Goal: Find specific page/section: Find specific page/section

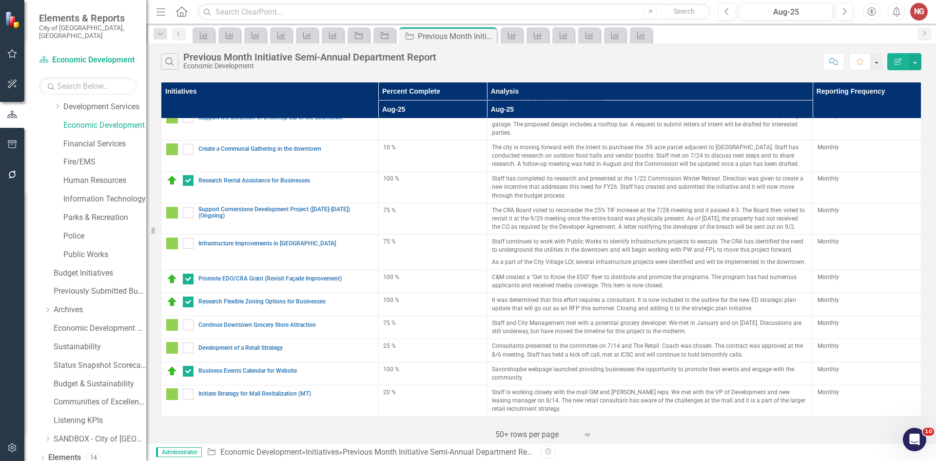
scroll to position [72, 0]
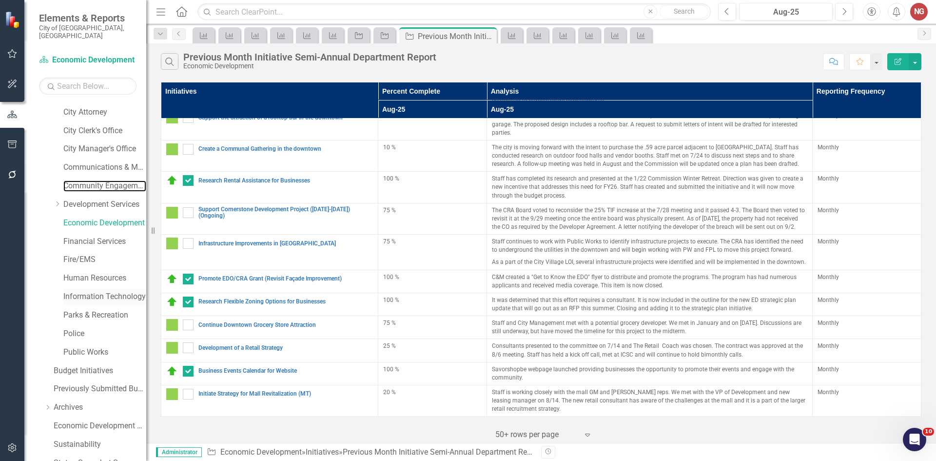
drag, startPoint x: 80, startPoint y: 176, endPoint x: 110, endPoint y: 286, distance: 113.3
click at [80, 180] on link "Community Engagement & Emergency Preparedness" at bounding box center [104, 185] width 83 height 11
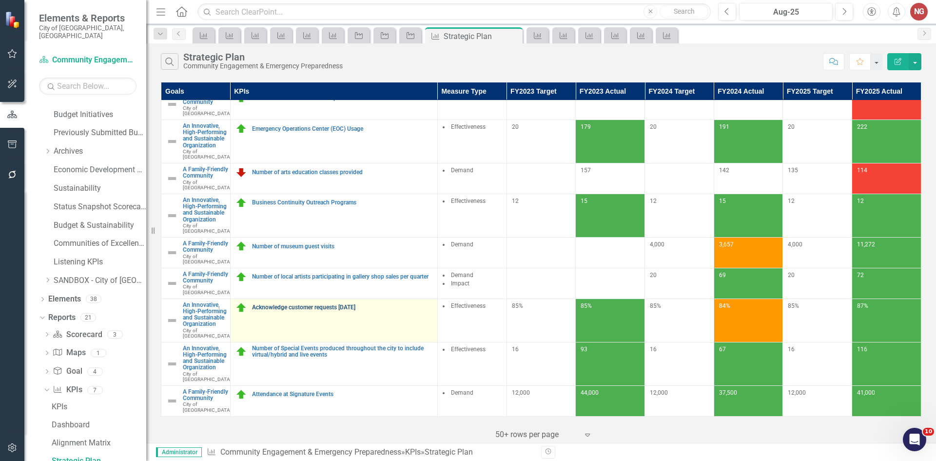
scroll to position [176, 0]
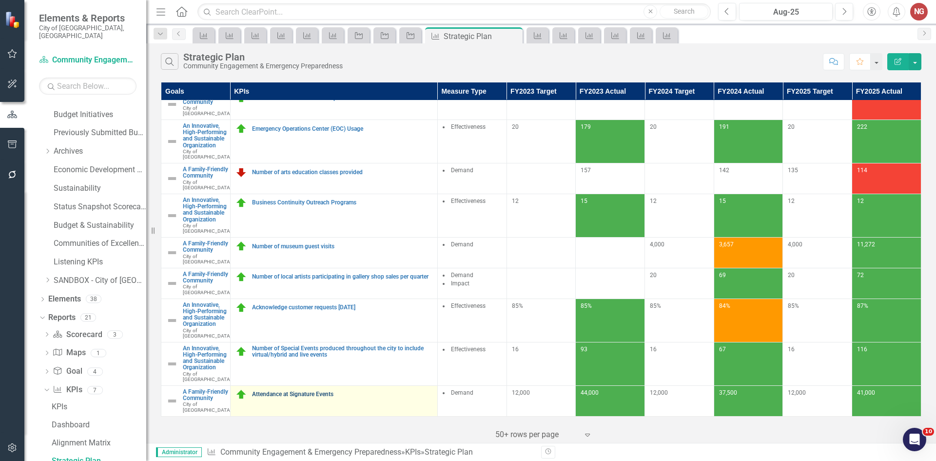
click at [301, 391] on link "Attendance at Signature Events" at bounding box center [342, 394] width 180 height 6
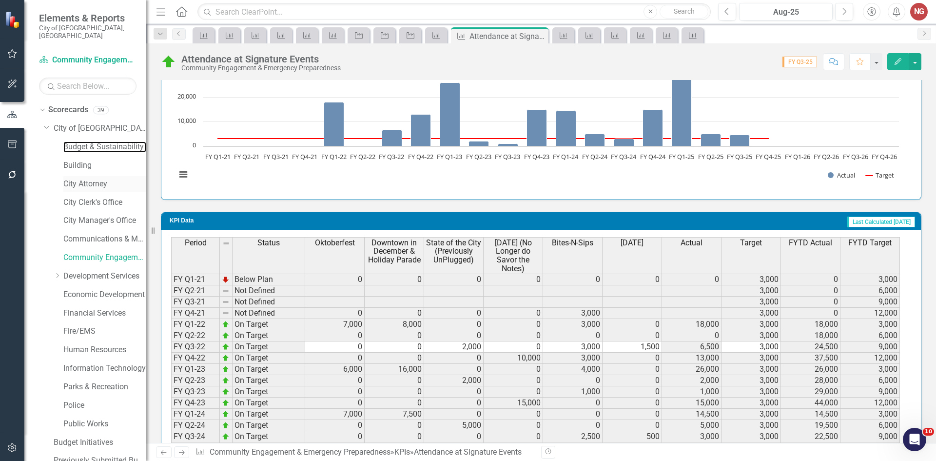
click at [79, 141] on link "Budget & Sustainability" at bounding box center [104, 146] width 83 height 11
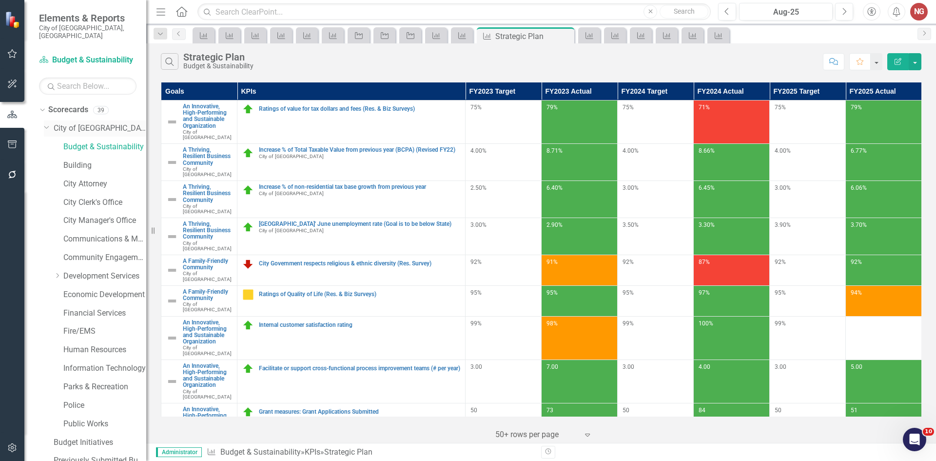
click at [89, 123] on link "City of [GEOGRAPHIC_DATA]" at bounding box center [100, 128] width 93 height 11
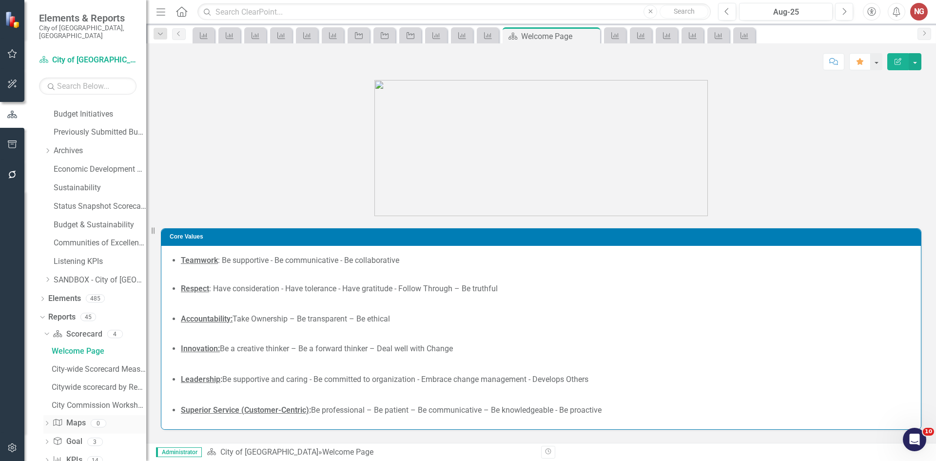
scroll to position [381, 0]
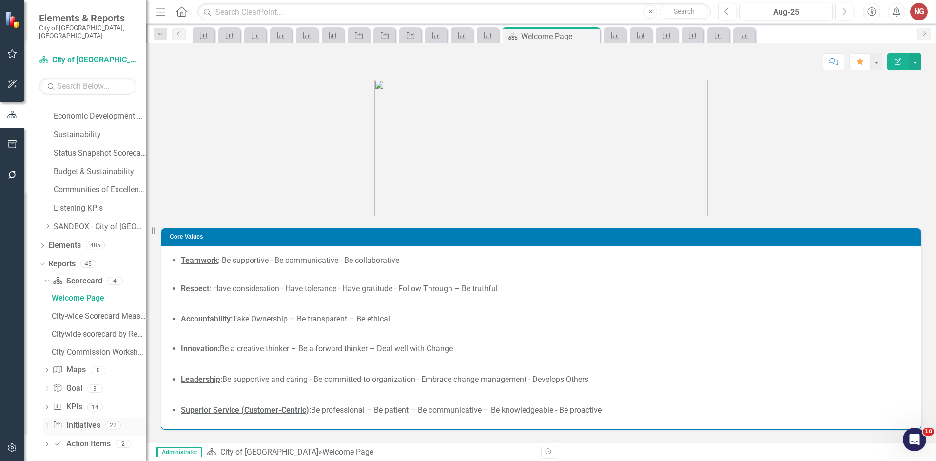
click at [49, 424] on icon "Dropdown" at bounding box center [46, 426] width 7 height 5
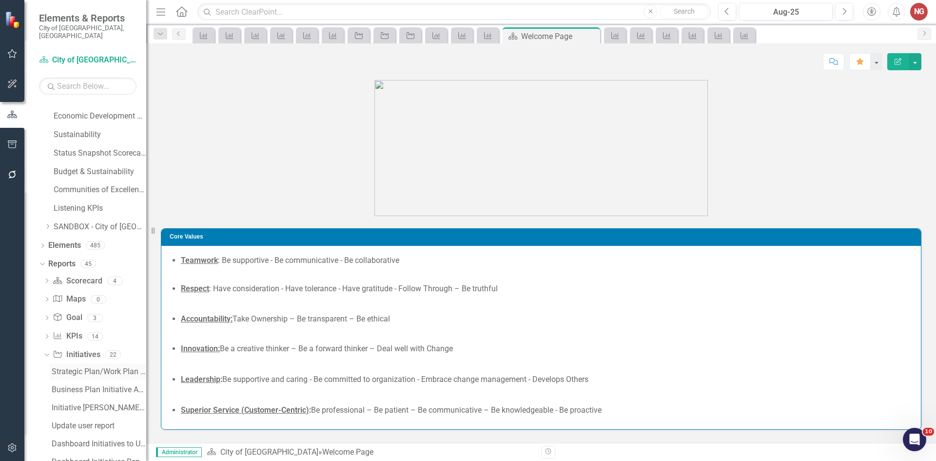
click at [63, 367] on div "Strategic Plan/Work Plan Initiative Analysis Report" at bounding box center [99, 371] width 95 height 9
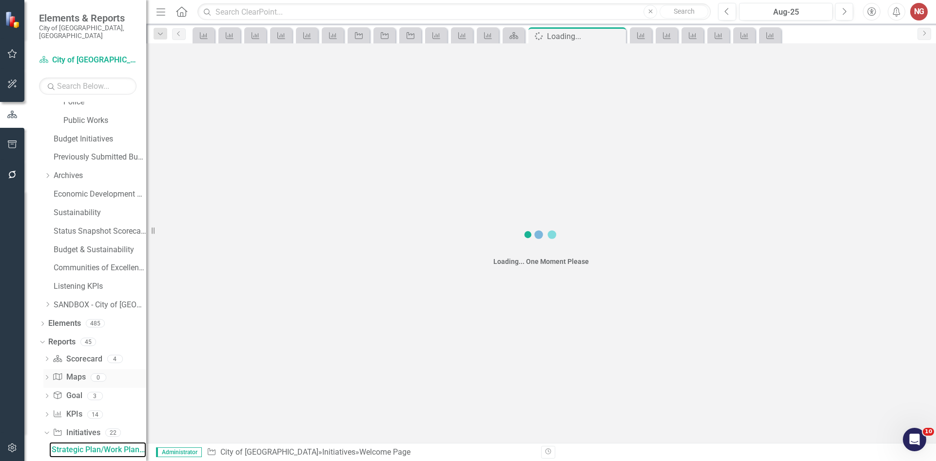
scroll to position [292, 0]
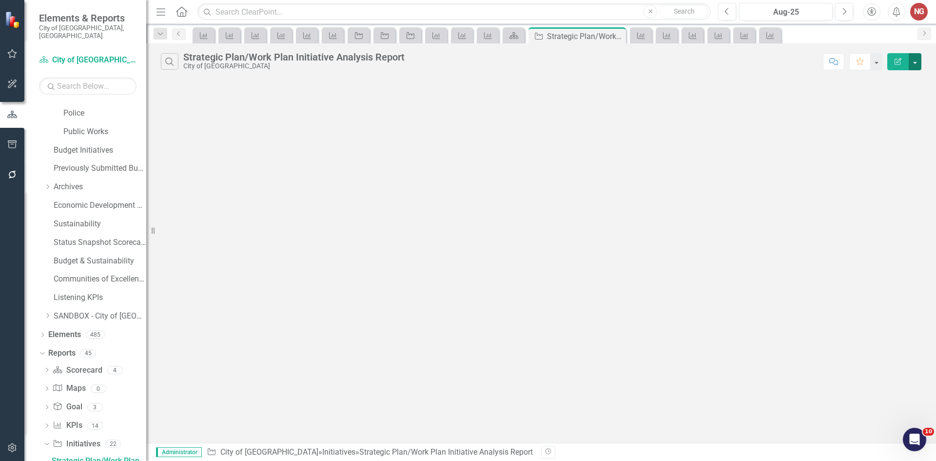
click at [915, 67] on button "button" at bounding box center [915, 61] width 13 height 17
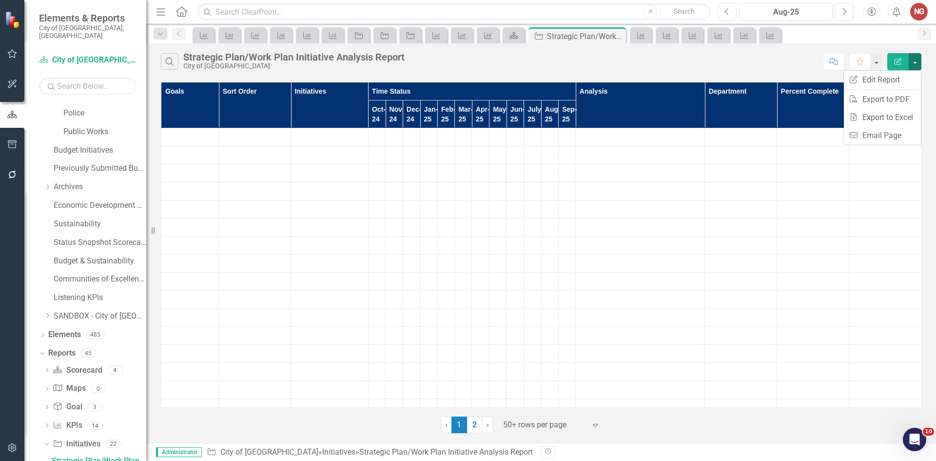
click at [708, 44] on div "Search Strategic Plan/Work Plan Initiative Analysis Report City of [GEOGRAPHIC_…" at bounding box center [541, 59] width 790 height 32
click at [702, 72] on div "Search Strategic Plan/Work Plan Initiative Analysis Report City of [GEOGRAPHIC_…" at bounding box center [541, 59] width 790 height 32
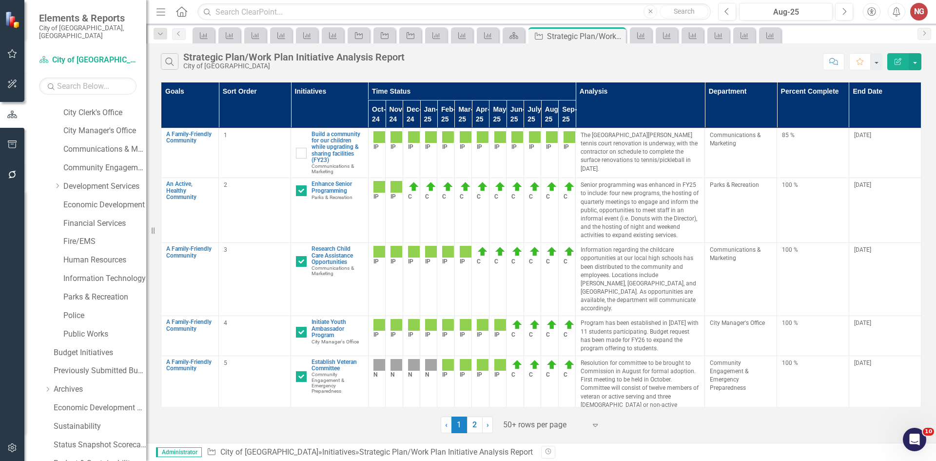
scroll to position [0, 0]
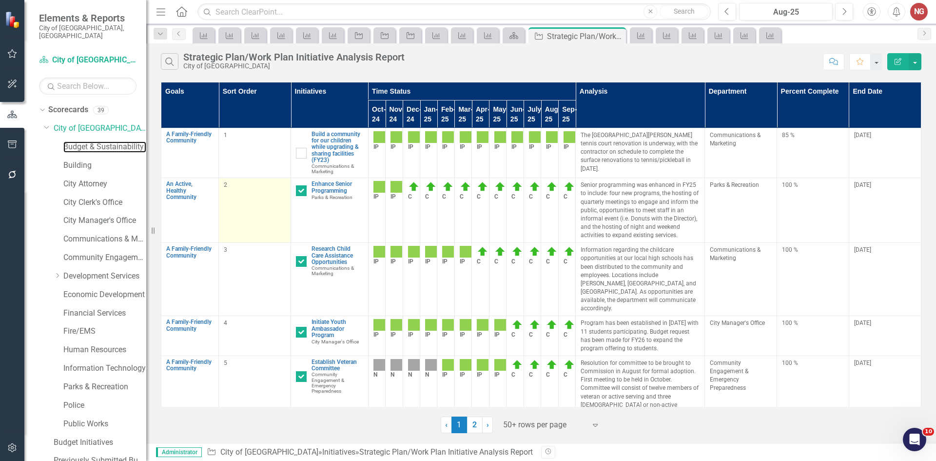
drag, startPoint x: 67, startPoint y: 139, endPoint x: 242, endPoint y: 240, distance: 201.6
click at [67, 141] on link "Budget & Sustainability" at bounding box center [104, 146] width 83 height 11
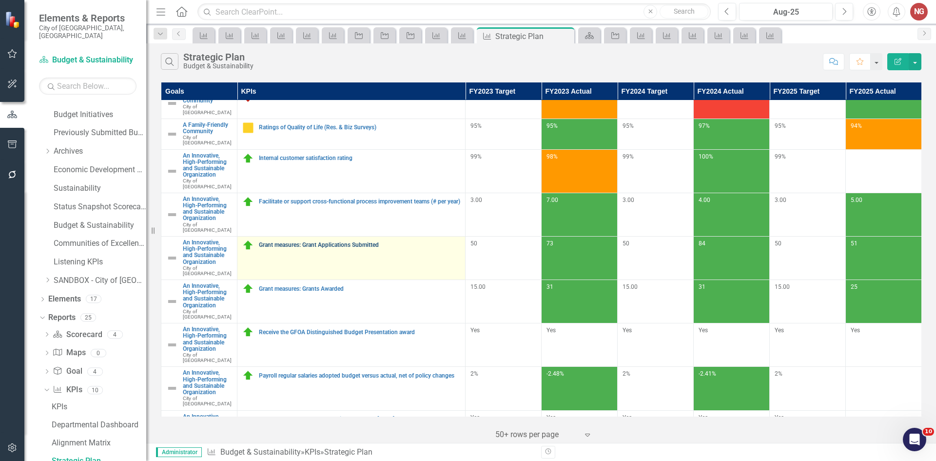
scroll to position [185, 0]
